Goal: Navigation & Orientation: Find specific page/section

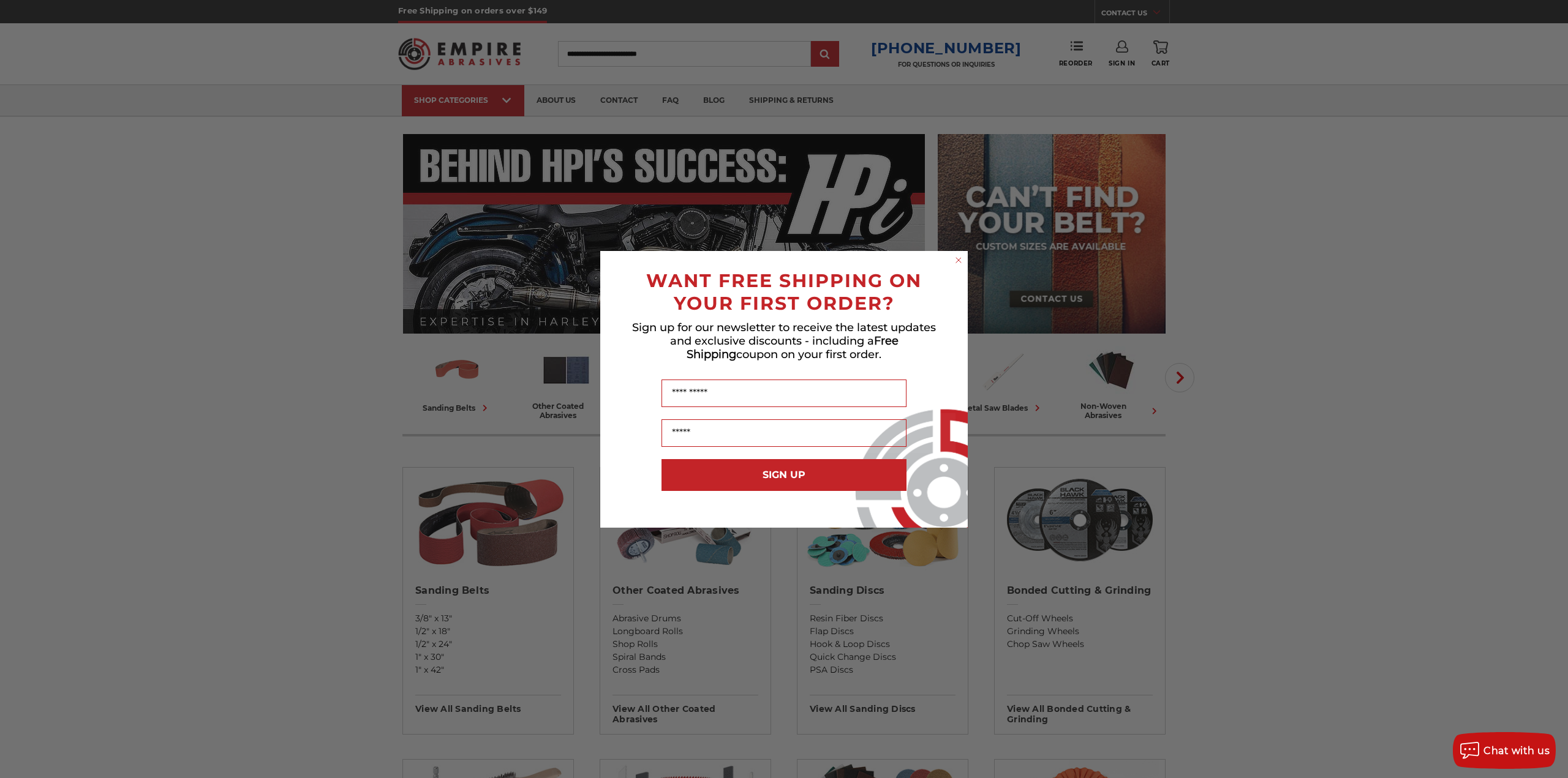
click at [958, 260] on icon "Close dialog" at bounding box center [959, 261] width 5 height 5
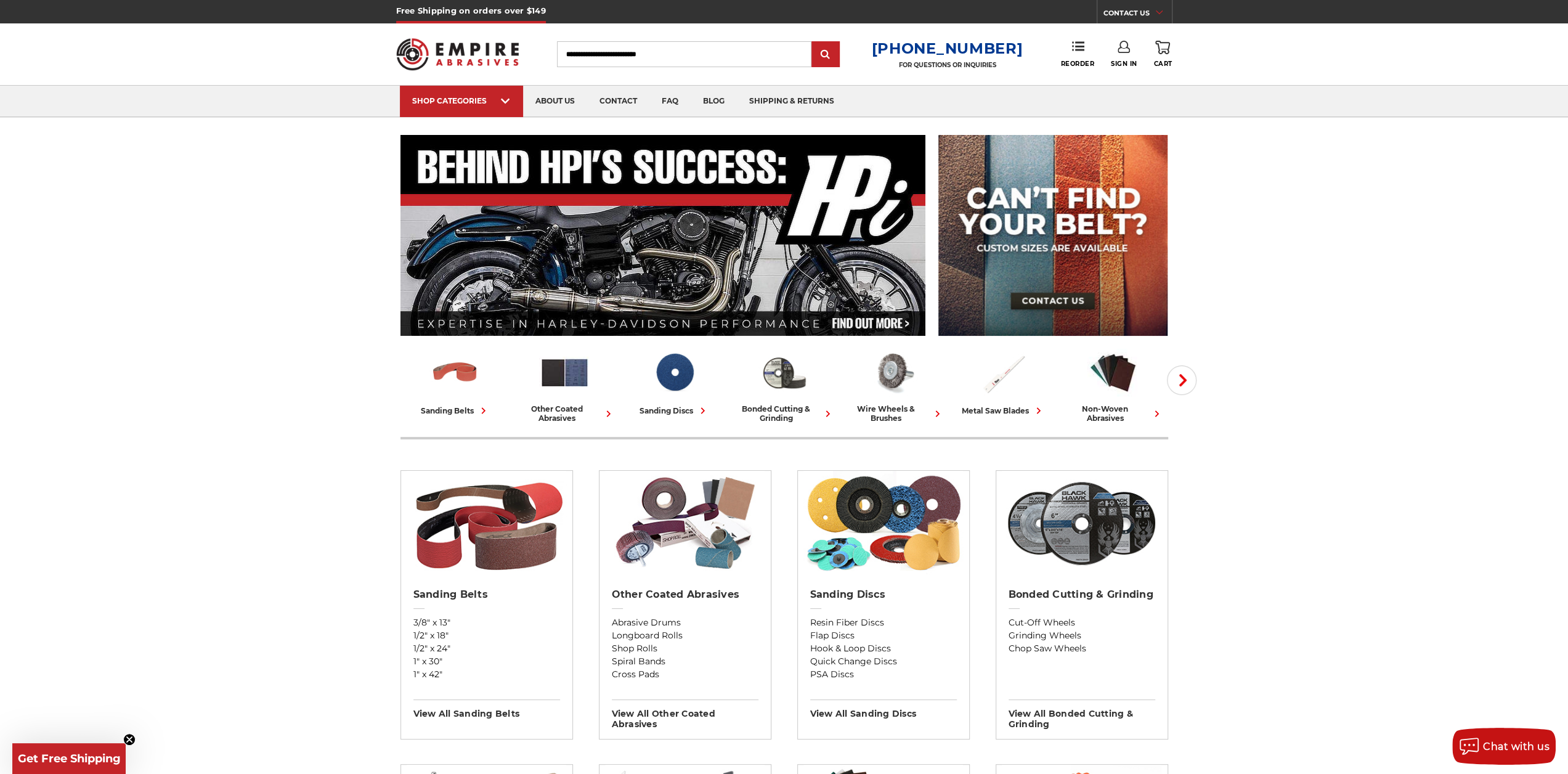
click at [563, 101] on link "about us" at bounding box center [555, 101] width 64 height 32
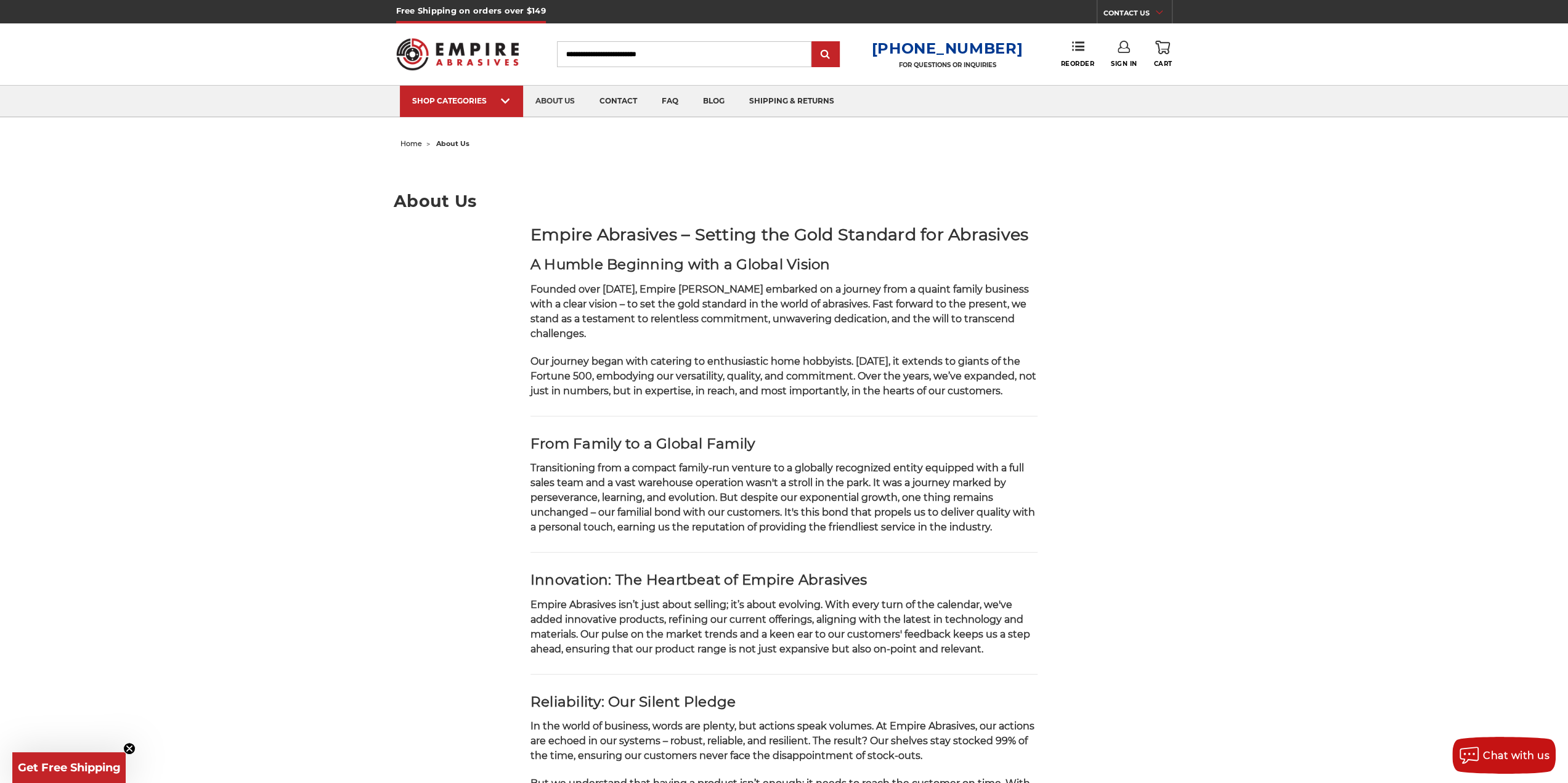
click at [477, 39] on img at bounding box center [458, 54] width 124 height 48
